Goal: Transaction & Acquisition: Purchase product/service

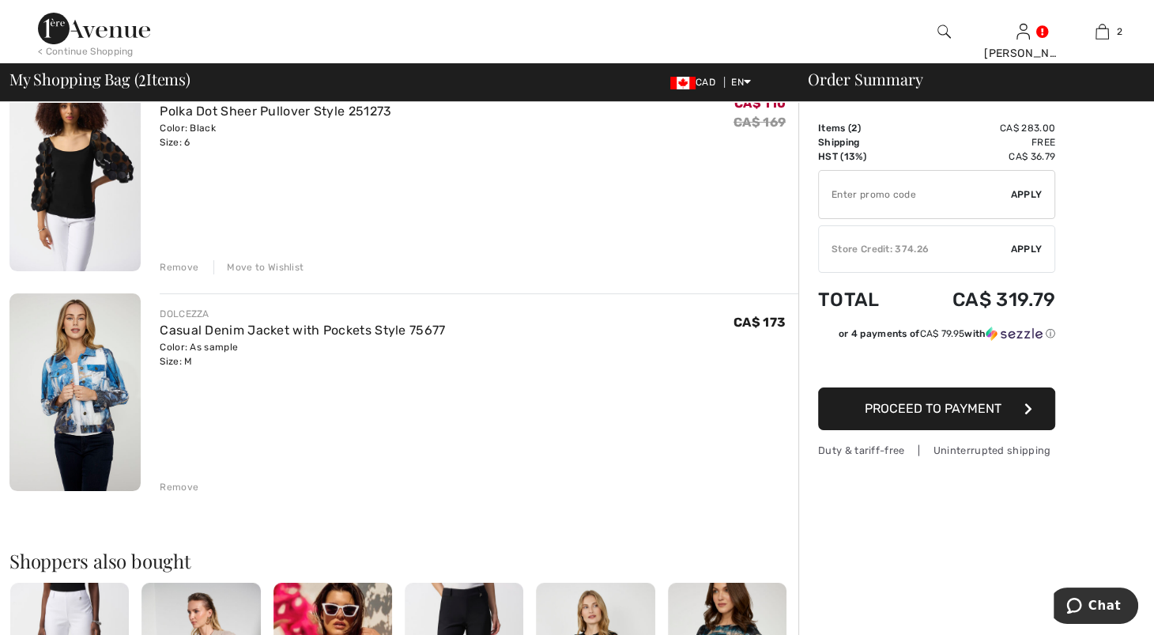
scroll to position [147, 0]
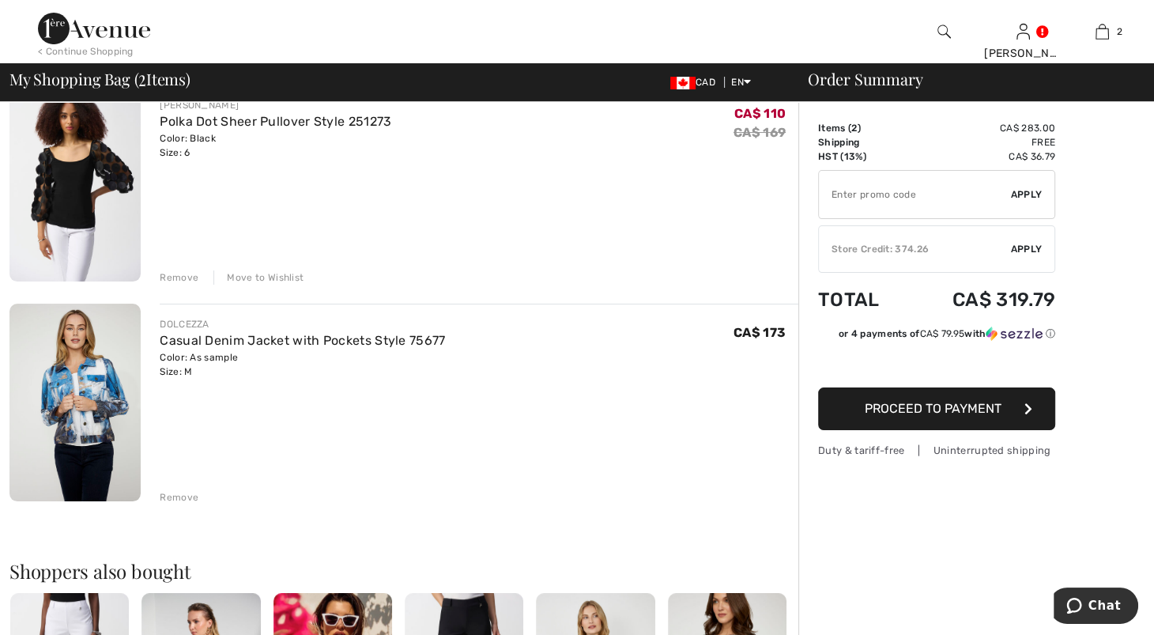
click at [198, 285] on div "Remove" at bounding box center [179, 277] width 39 height 14
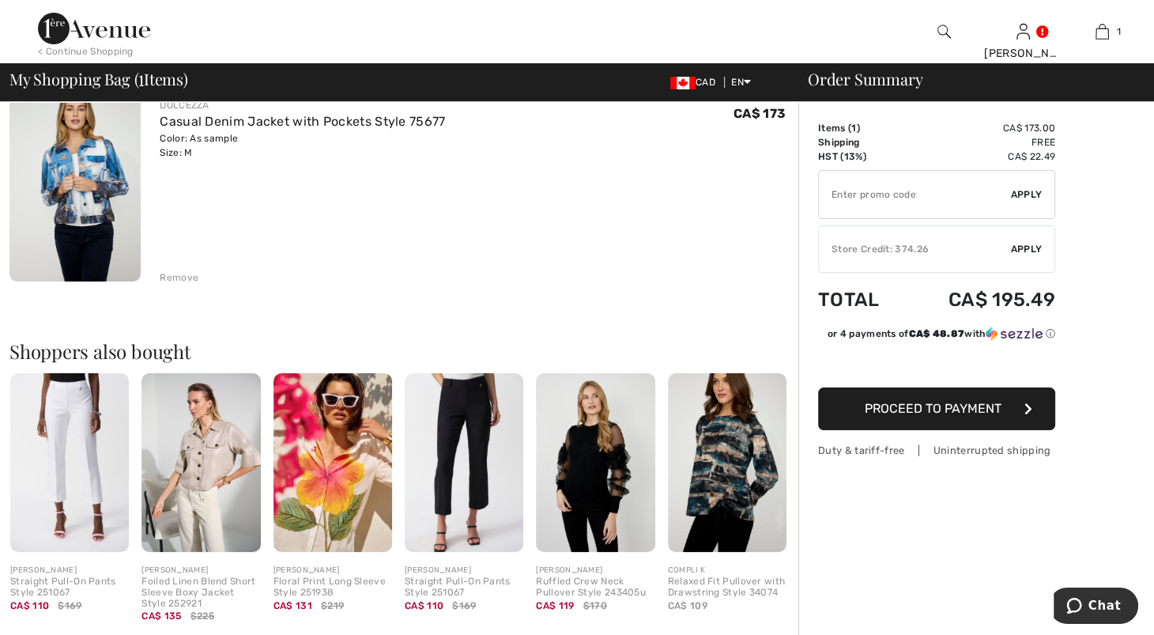
click at [140, 37] on img at bounding box center [94, 29] width 112 height 32
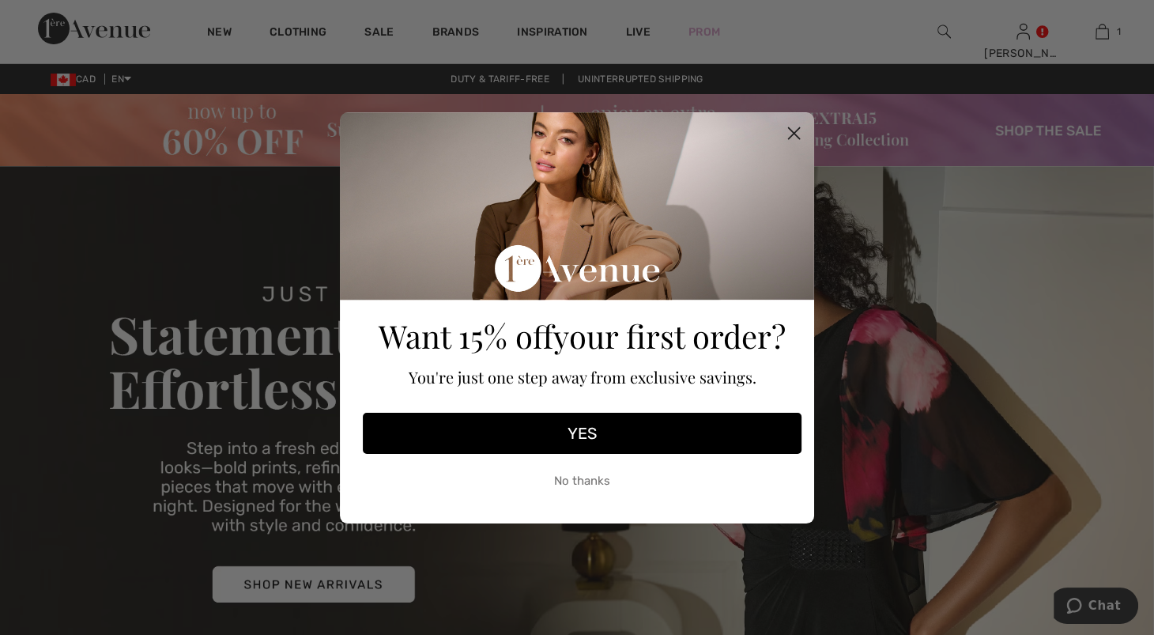
click at [793, 127] on circle "Close dialog" at bounding box center [794, 132] width 26 height 26
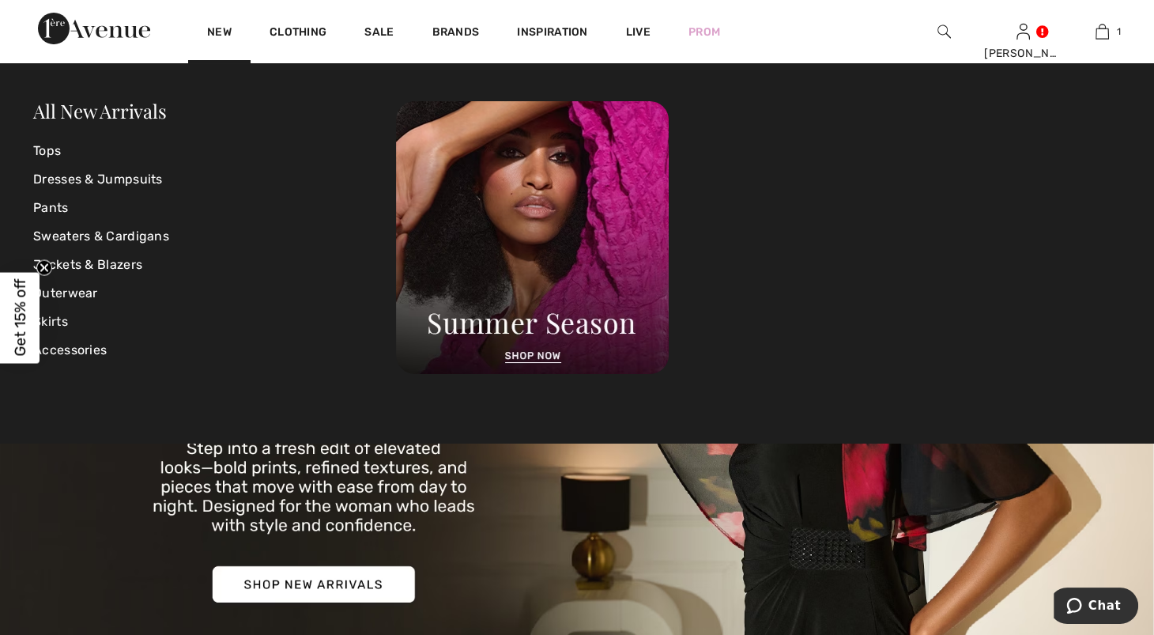
click at [251, 31] on div "New" at bounding box center [219, 31] width 62 height 63
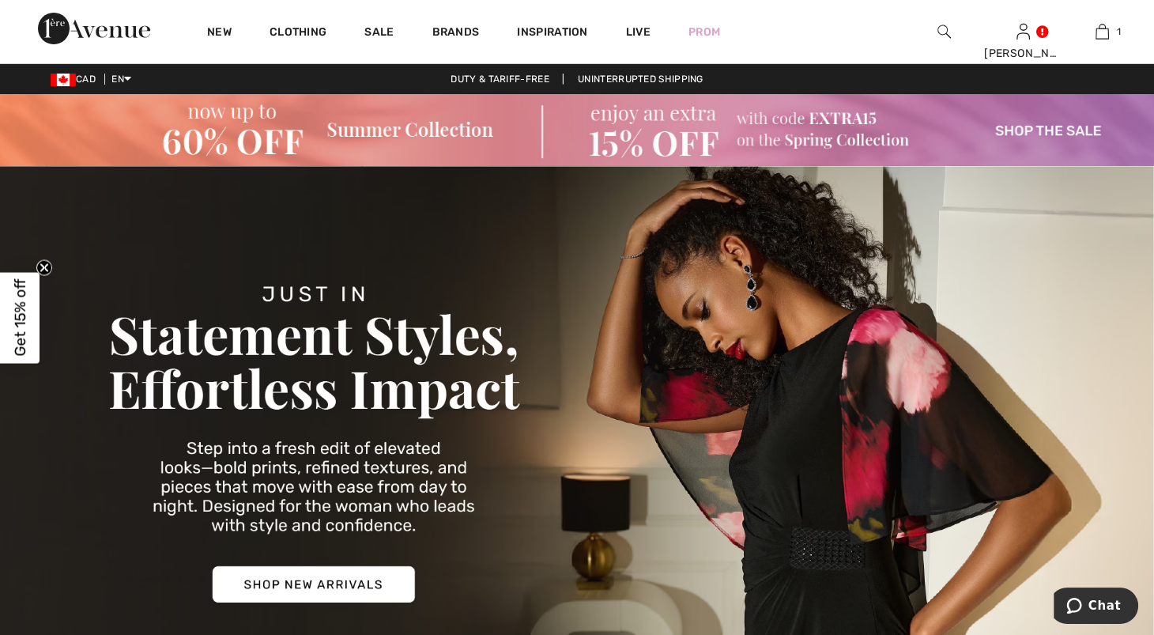
click at [112, 38] on img at bounding box center [94, 29] width 112 height 32
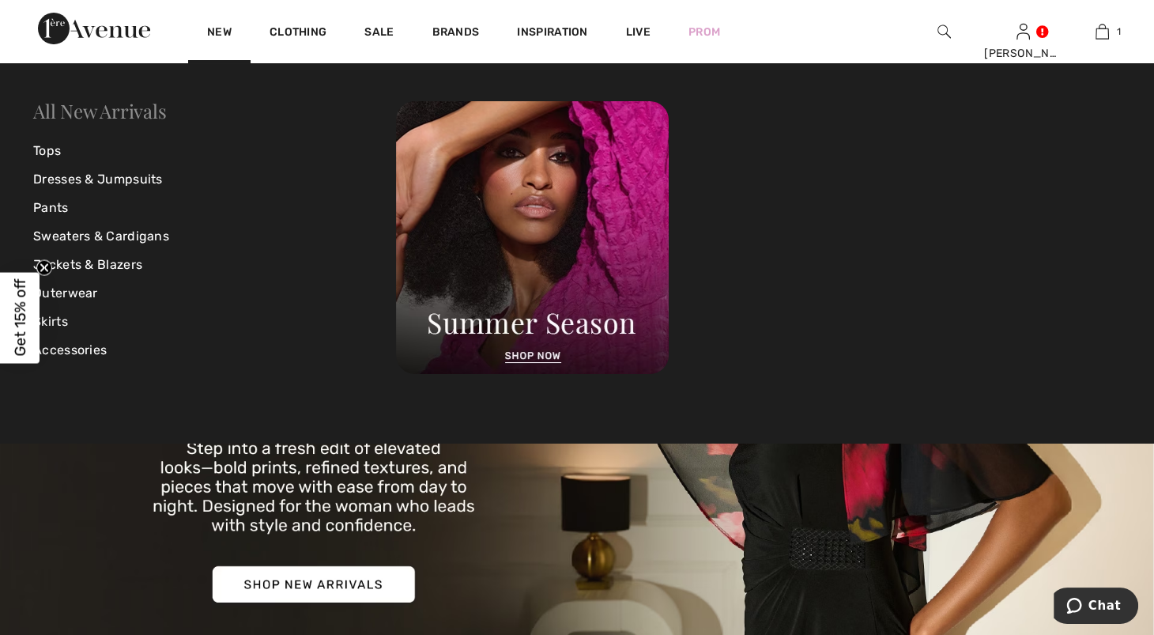
click at [113, 109] on link "All New Arrivals" at bounding box center [99, 110] width 133 height 25
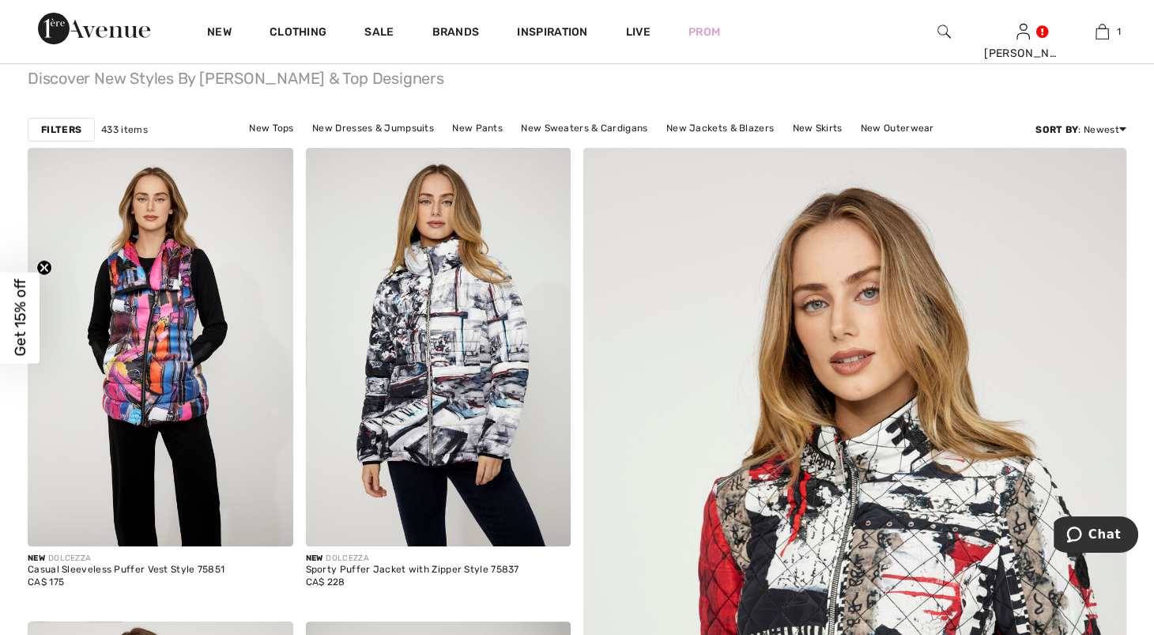
scroll to position [274, 0]
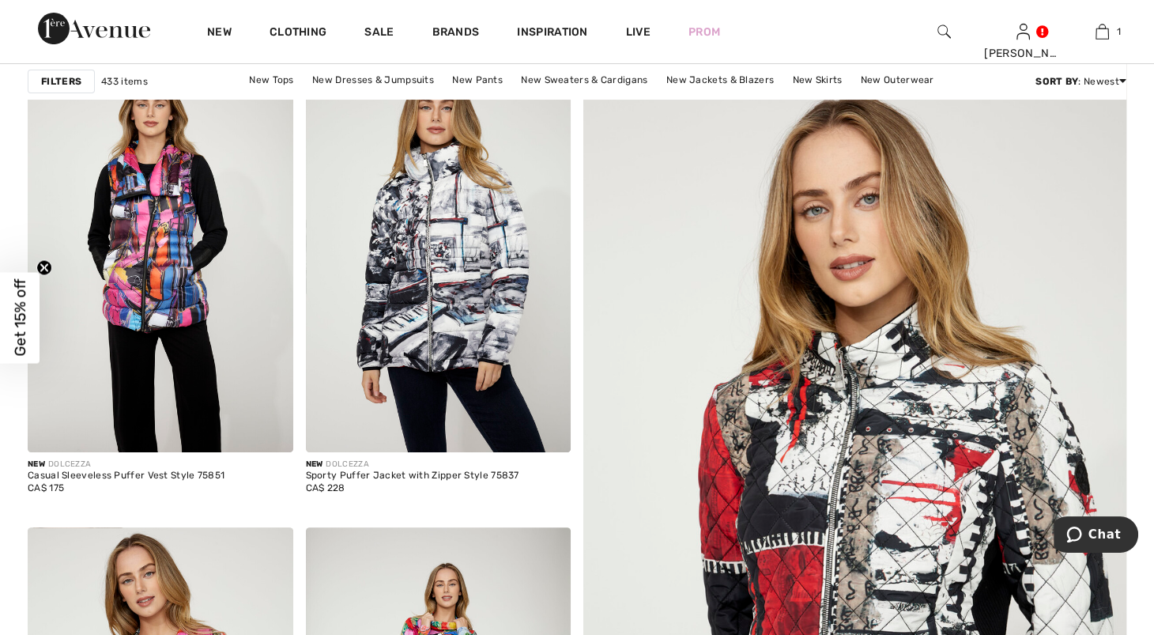
drag, startPoint x: 1138, startPoint y: 75, endPoint x: 1131, endPoint y: 70, distance: 9.2
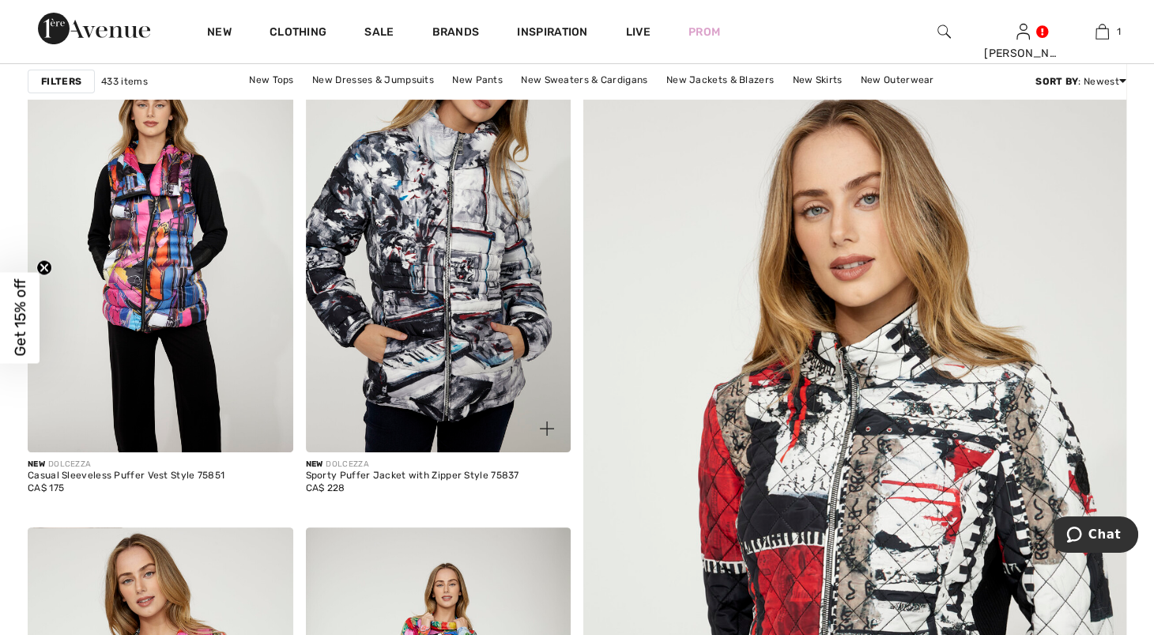
click at [465, 358] on img at bounding box center [439, 253] width 266 height 398
